Goal: Book appointment/travel/reservation

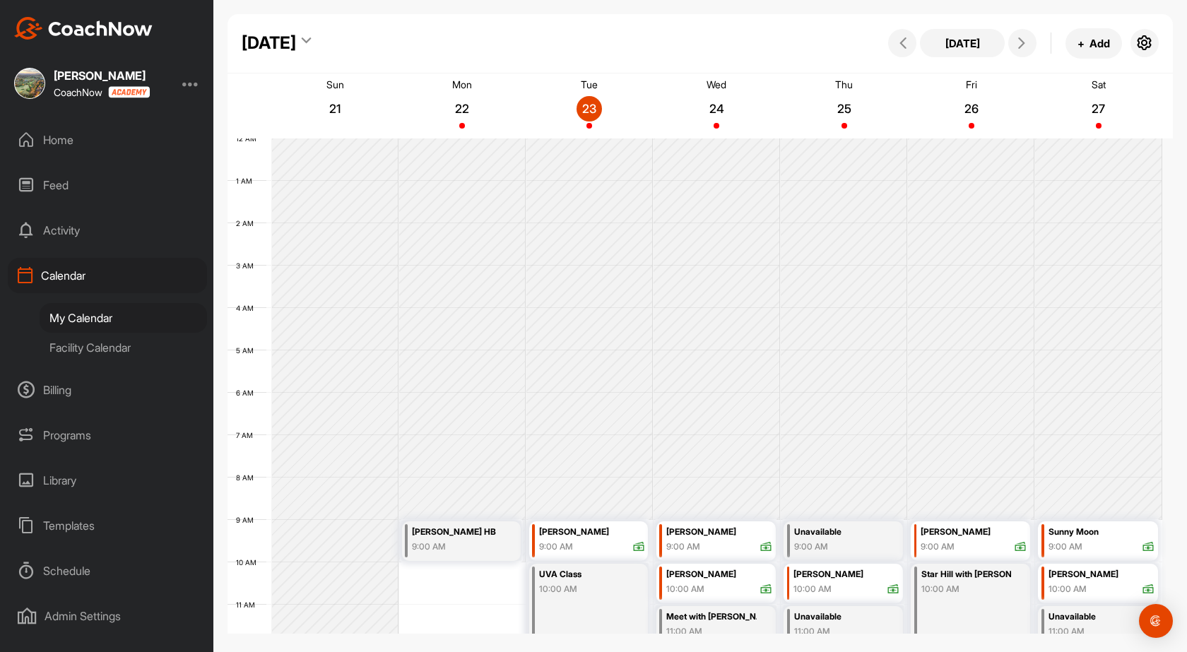
scroll to position [315, 0]
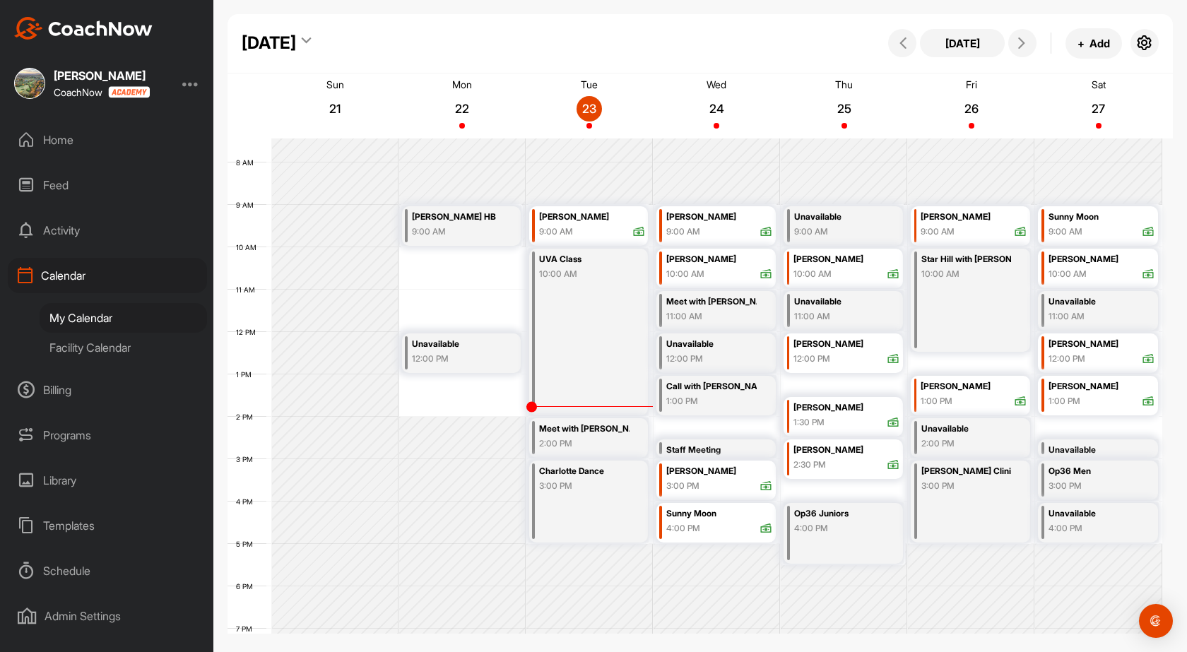
click at [296, 46] on div "[DATE]" at bounding box center [269, 42] width 54 height 25
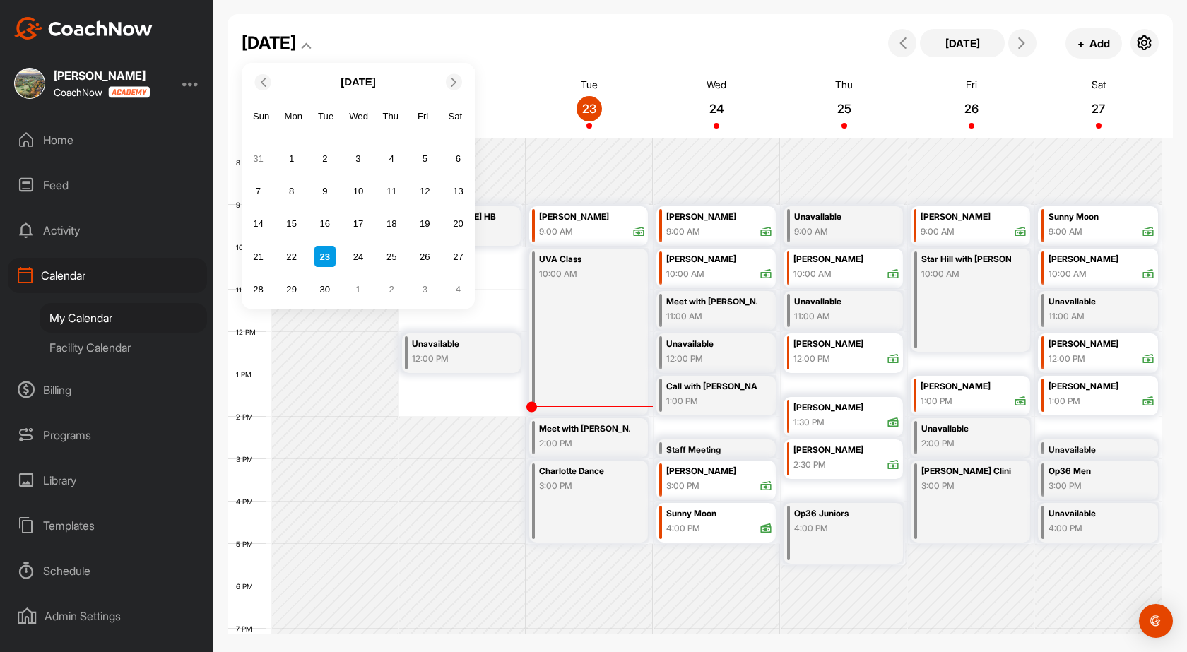
click at [453, 82] on icon at bounding box center [453, 81] width 9 height 9
click at [293, 218] on div "13" at bounding box center [291, 223] width 21 height 21
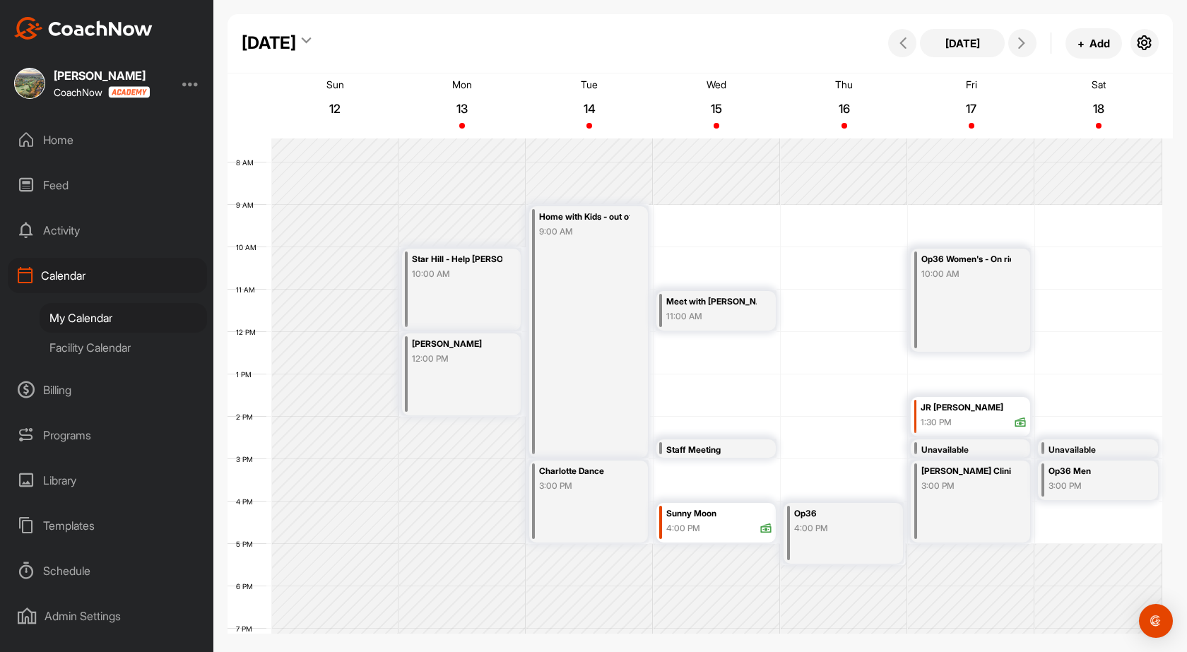
scroll to position [245, 0]
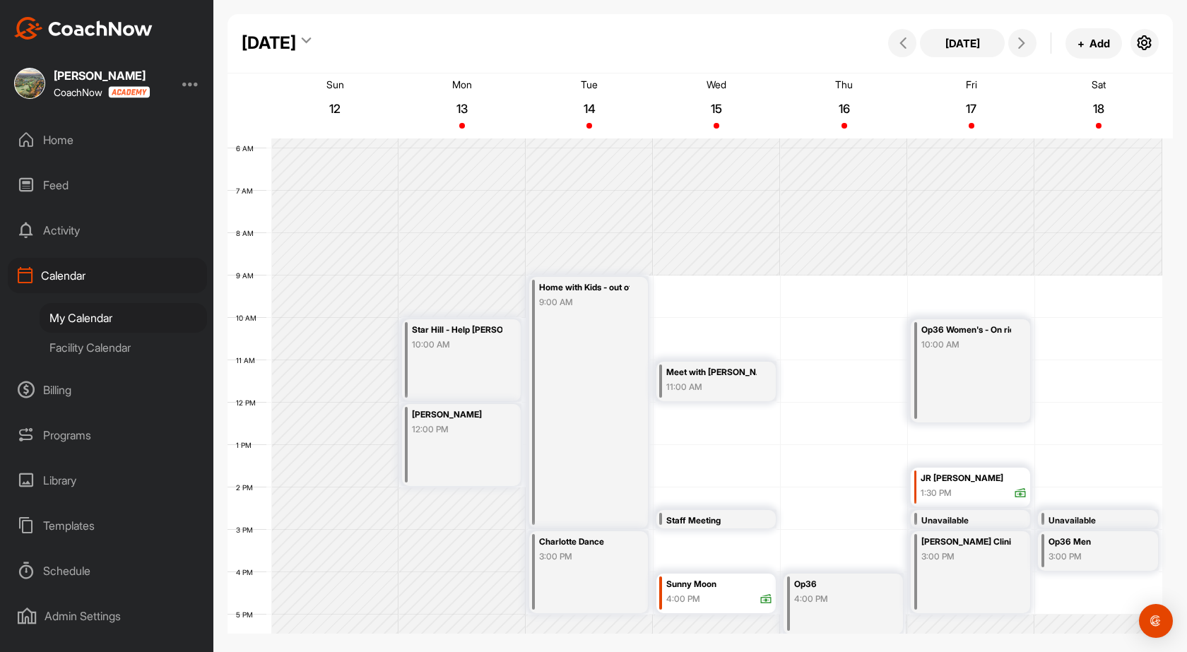
click at [133, 342] on div "Facility Calendar" at bounding box center [123, 348] width 167 height 30
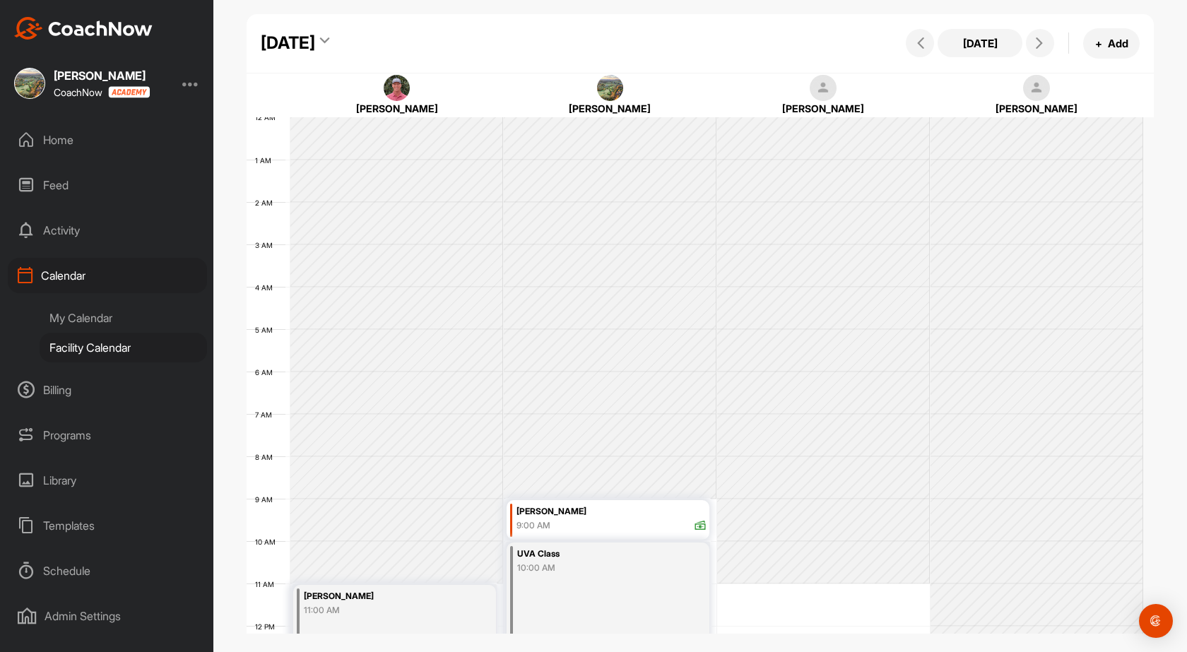
scroll to position [245, 0]
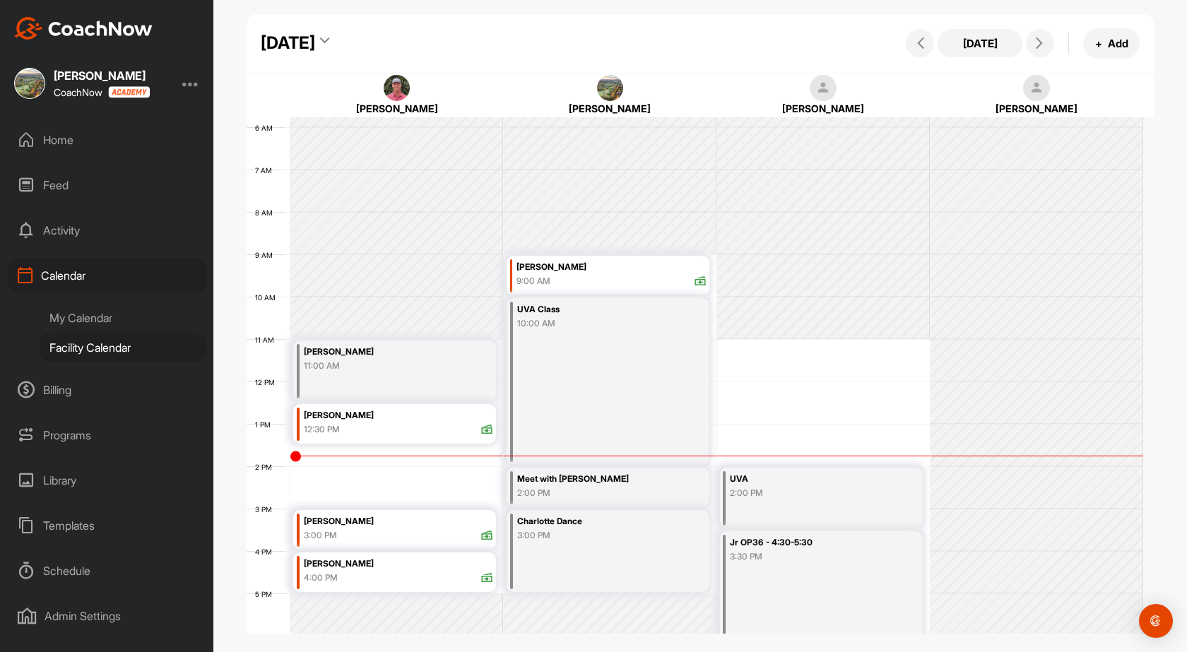
click at [315, 37] on div "[DATE]" at bounding box center [288, 42] width 54 height 25
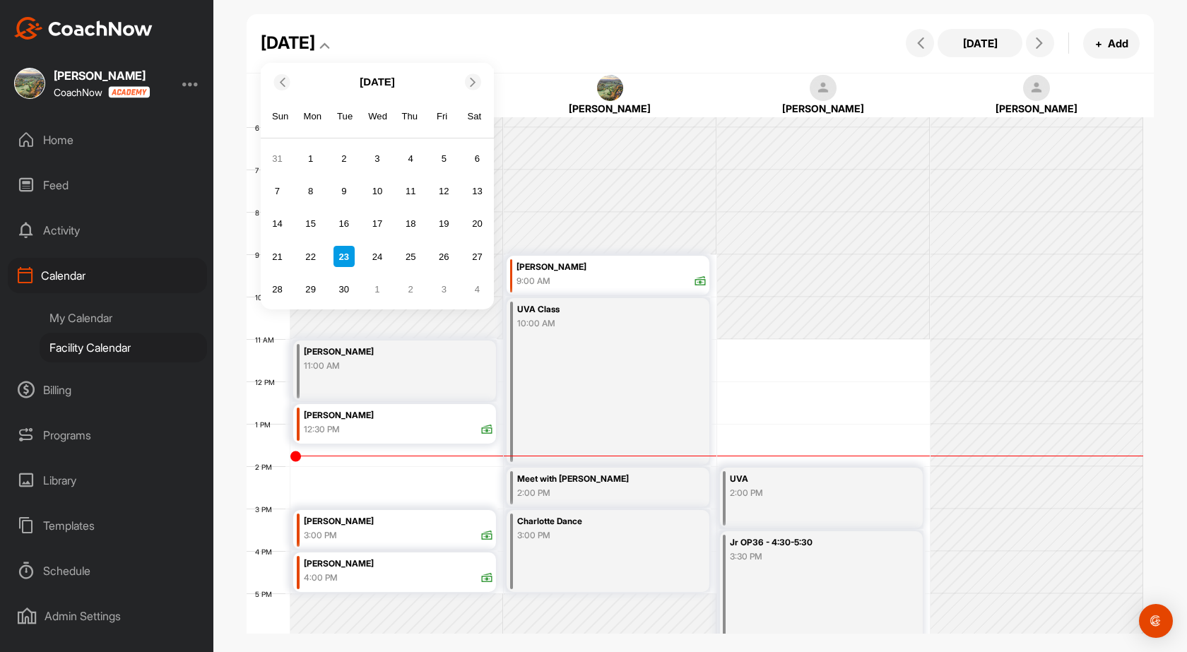
click at [478, 83] on span at bounding box center [474, 81] width 14 height 9
click at [319, 218] on div "13" at bounding box center [310, 223] width 21 height 21
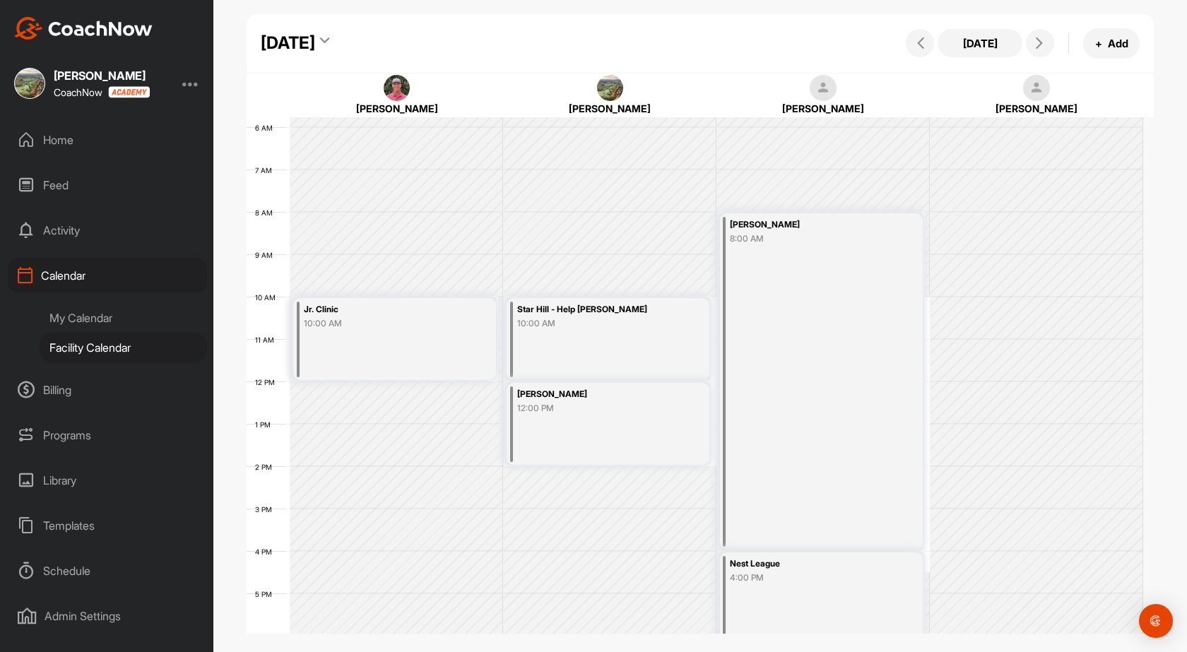
click at [48, 134] on div "Home" at bounding box center [107, 139] width 199 height 35
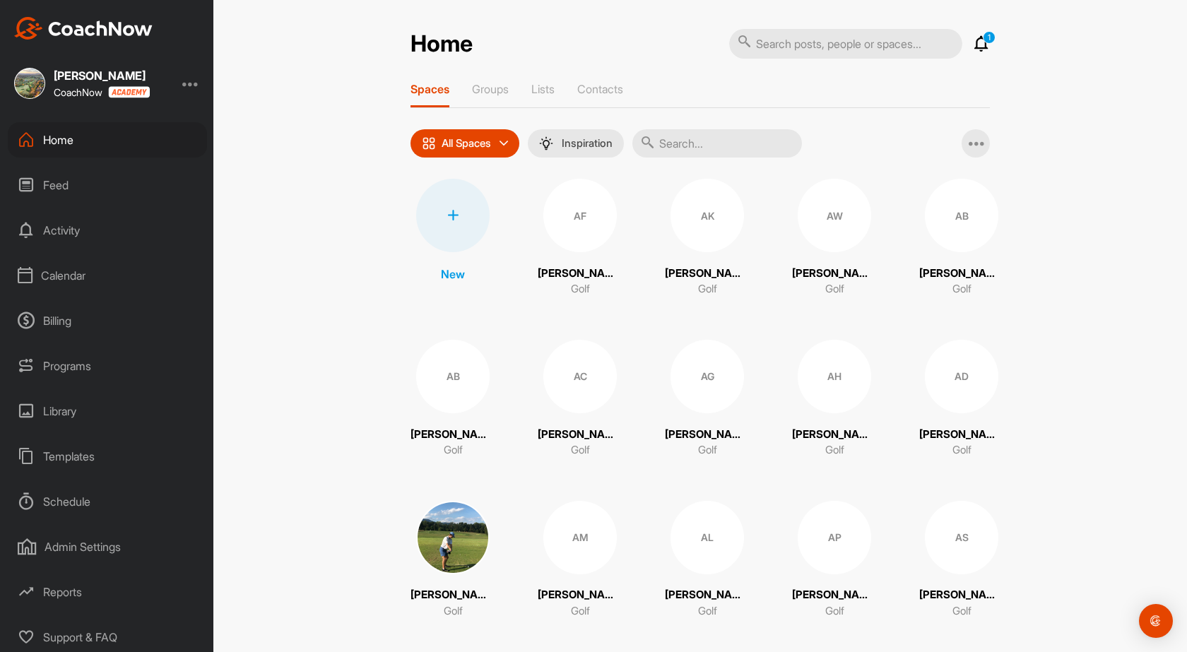
click at [78, 276] on div "Calendar" at bounding box center [107, 275] width 199 height 35
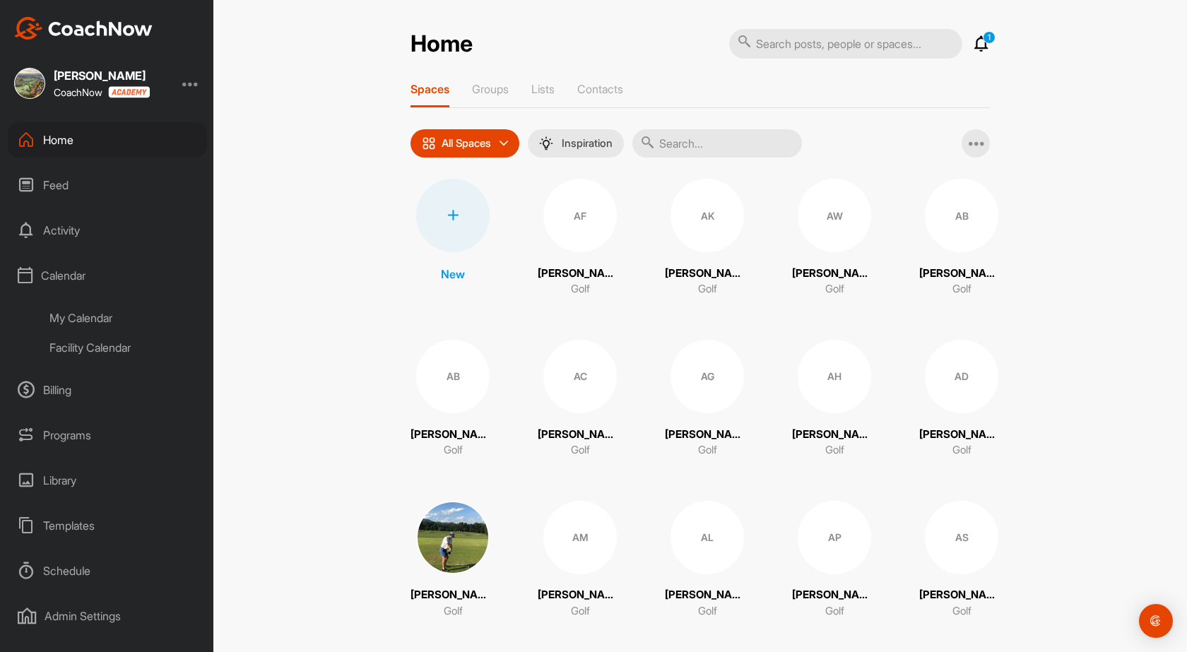
click at [84, 319] on div "My Calendar" at bounding box center [123, 318] width 167 height 30
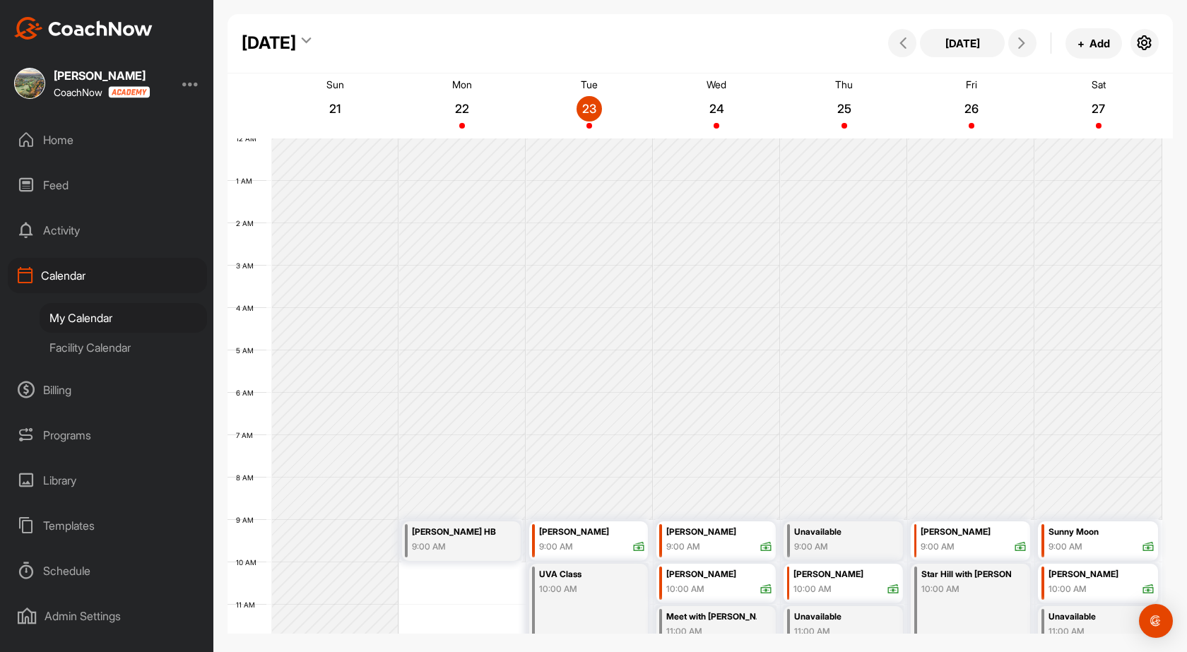
scroll to position [245, 0]
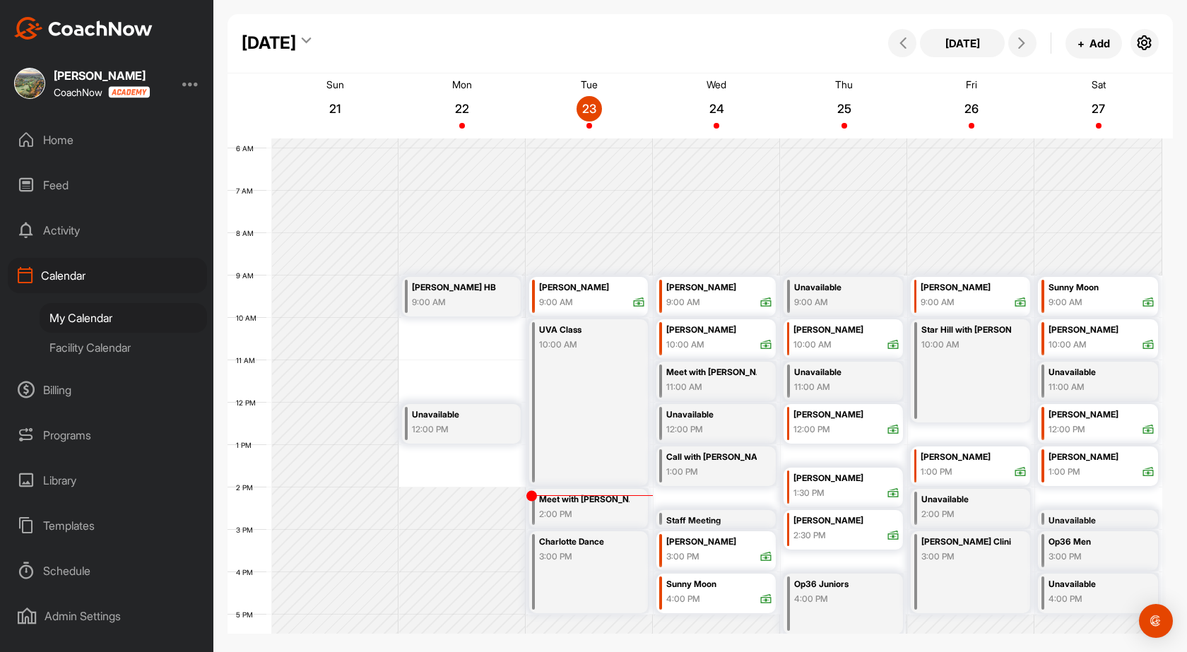
click at [112, 345] on div "Facility Calendar" at bounding box center [123, 348] width 167 height 30
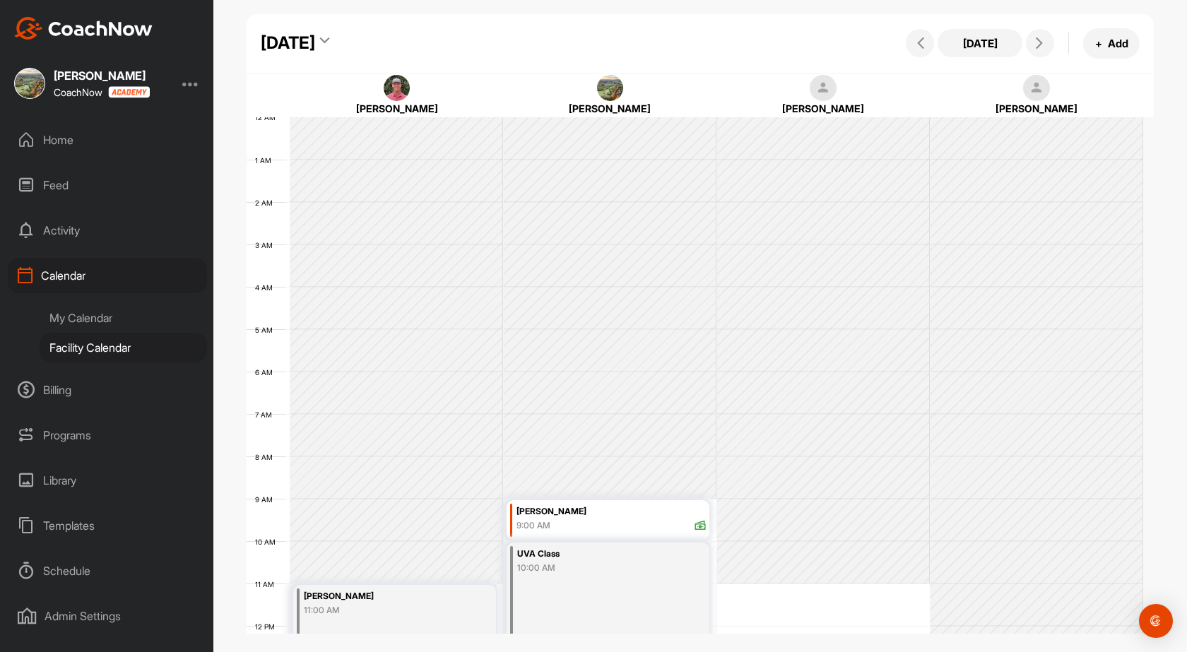
scroll to position [245, 0]
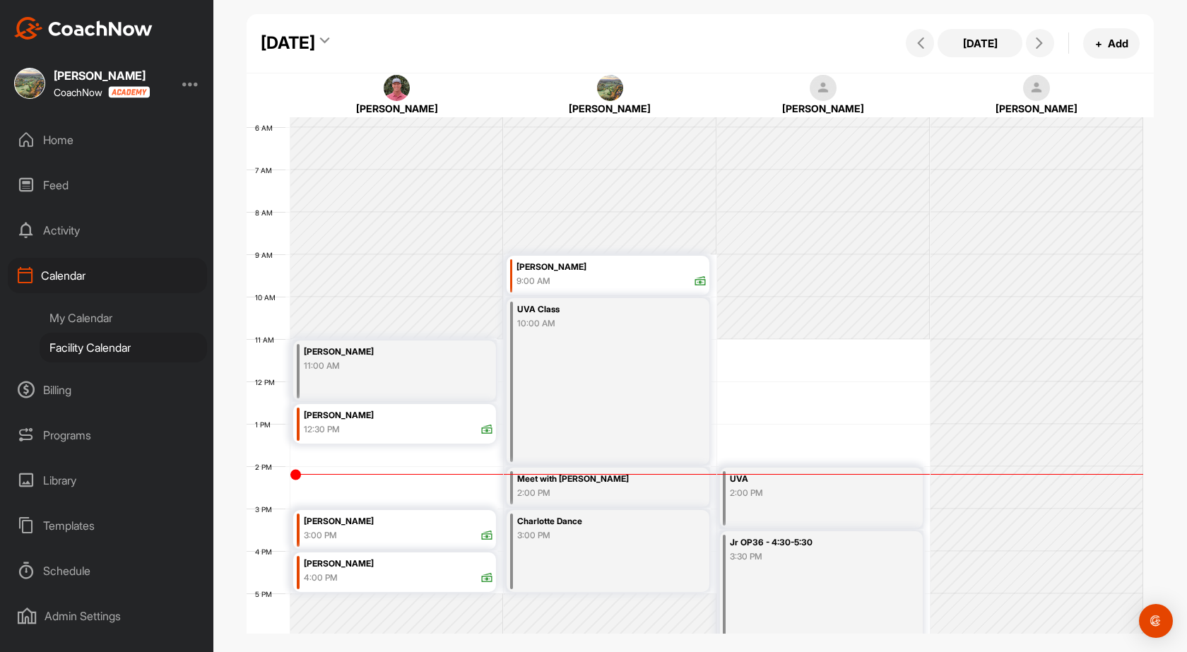
click at [315, 34] on div "[DATE]" at bounding box center [288, 42] width 54 height 25
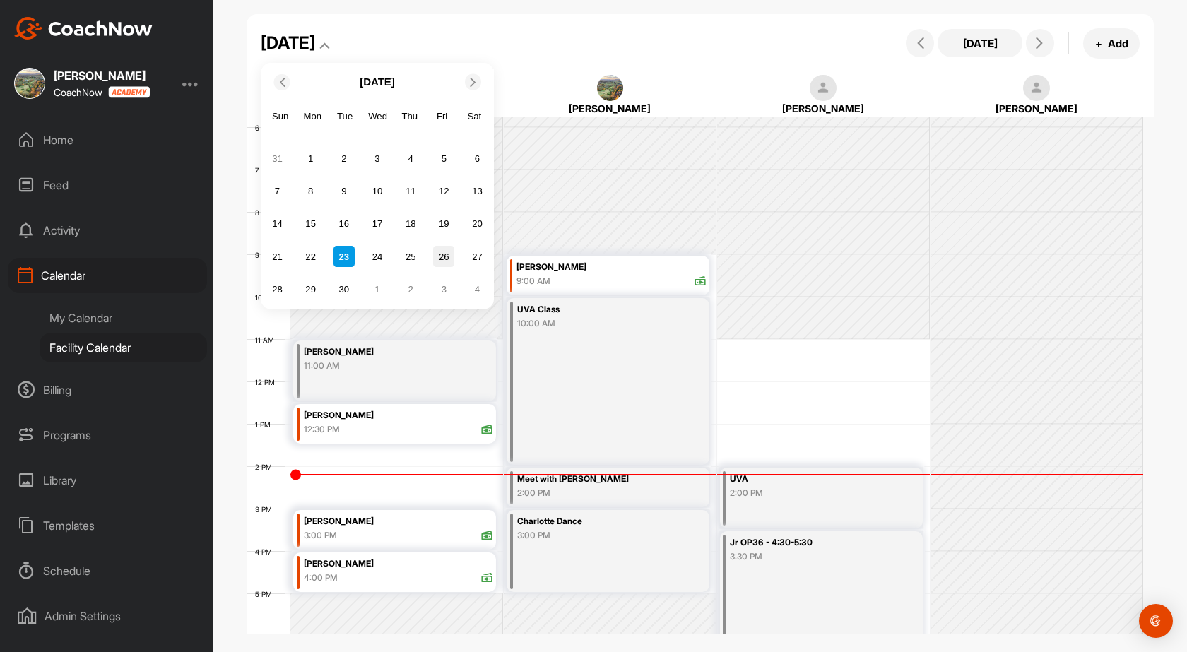
click at [437, 259] on div "26" at bounding box center [443, 256] width 21 height 21
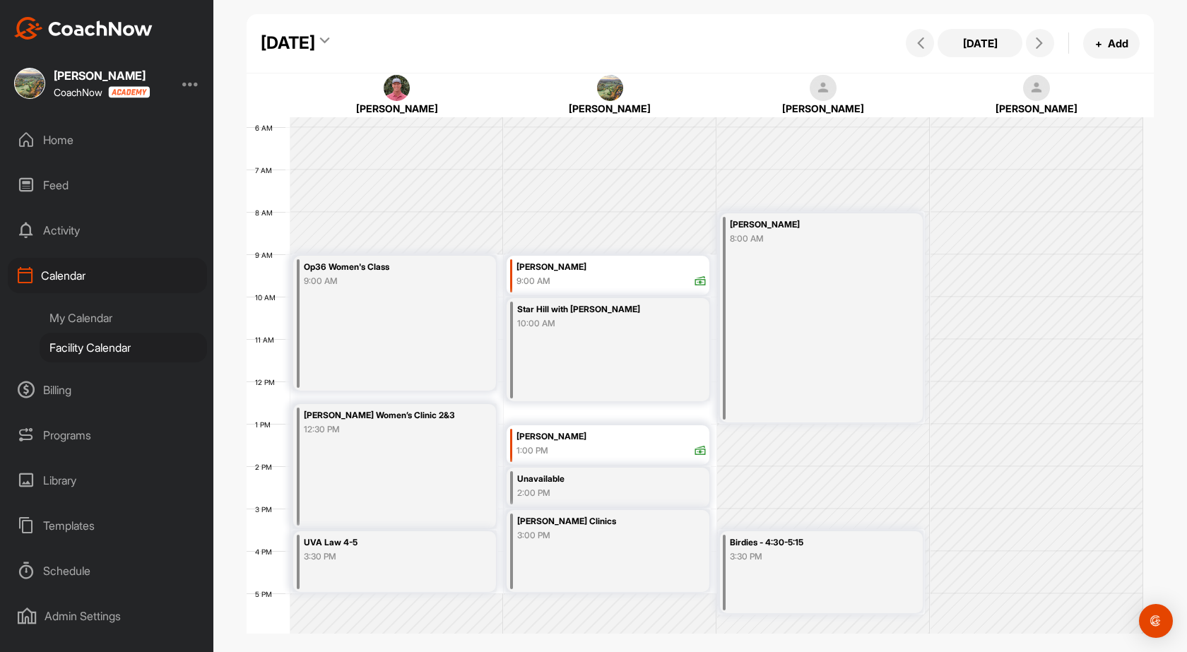
click at [315, 41] on div "[DATE]" at bounding box center [288, 42] width 54 height 25
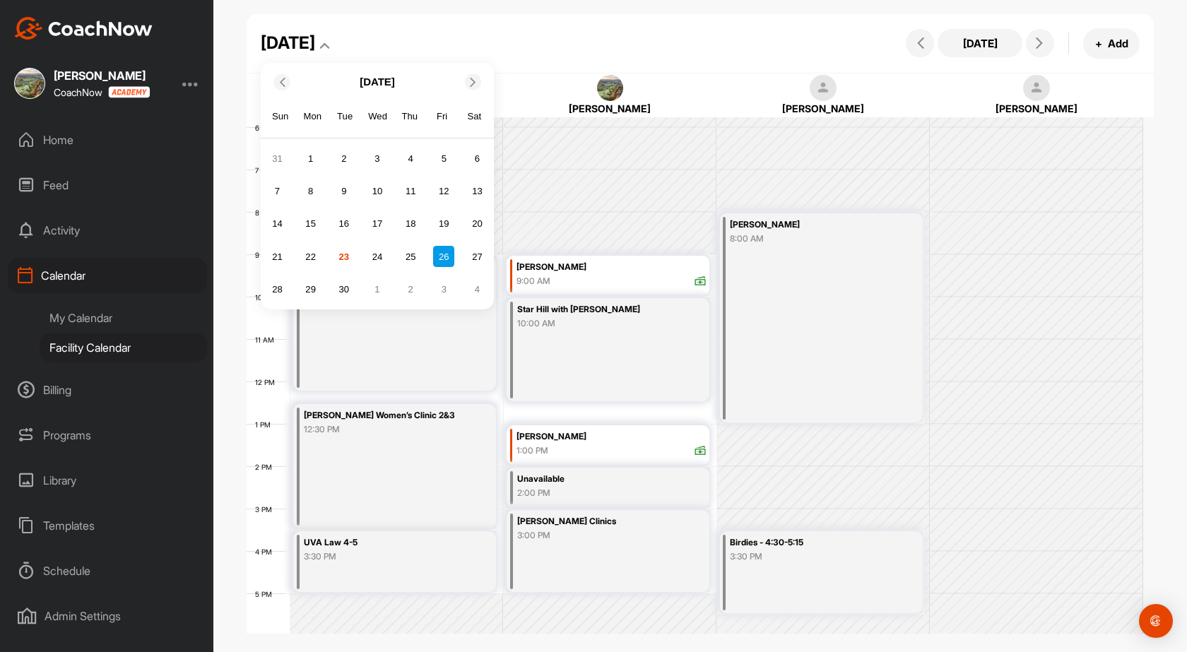
click at [468, 79] on span at bounding box center [474, 81] width 14 height 9
click at [317, 249] on div "20" at bounding box center [310, 256] width 21 height 21
